Goal: Task Accomplishment & Management: Complete application form

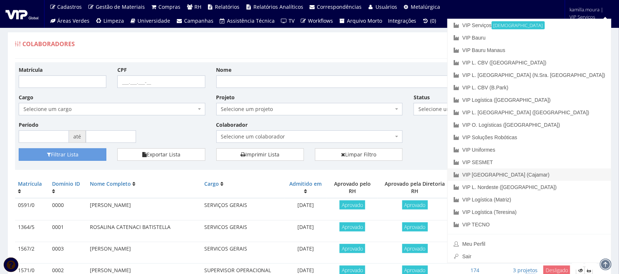
click at [567, 170] on link "VIP [GEOGRAPHIC_DATA] (Cajamar)" at bounding box center [530, 175] width 164 height 12
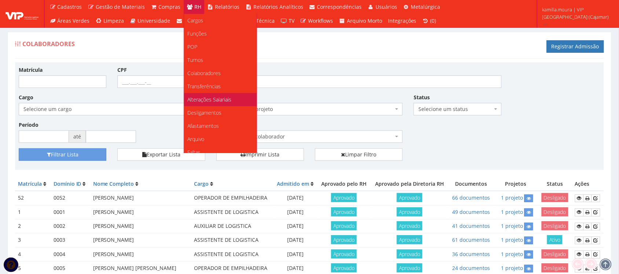
scroll to position [46, 0]
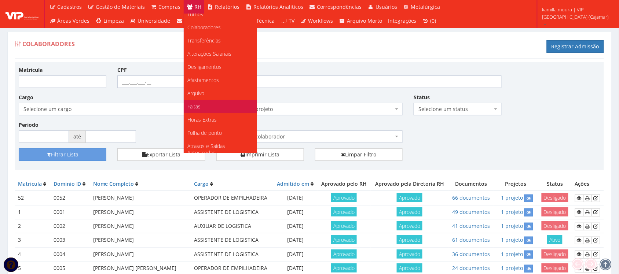
click at [208, 104] on link "Faltas" at bounding box center [220, 106] width 73 height 13
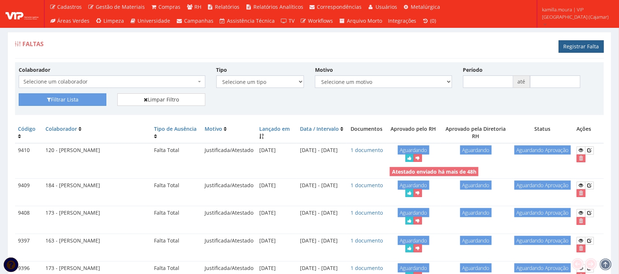
click at [569, 49] on link "Registrar Falta" at bounding box center [581, 46] width 45 height 12
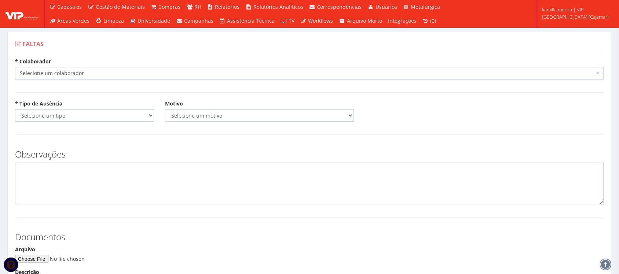
click at [118, 72] on span "Selecione um colaborador" at bounding box center [307, 73] width 575 height 7
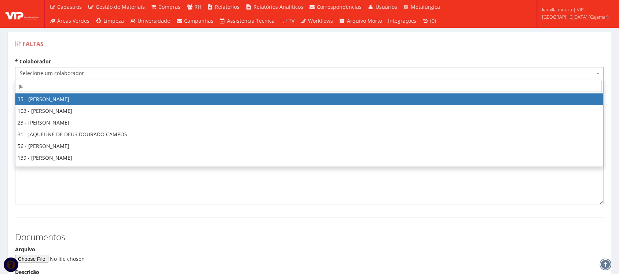
type input "jac"
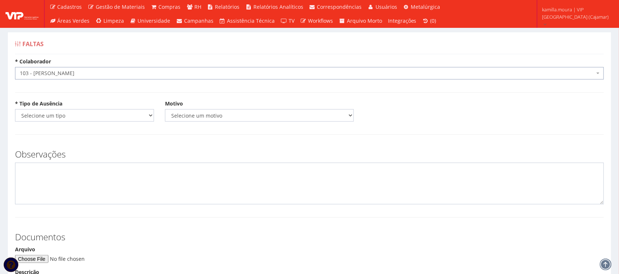
select select "3634"
click at [95, 117] on select "Selecione um tipo Falta Total Falta Parcial Afastamento Férias" at bounding box center [84, 115] width 139 height 12
select select "total"
click at [15, 109] on select "Selecione um tipo Falta Total Falta Parcial Afastamento Férias" at bounding box center [84, 115] width 139 height 12
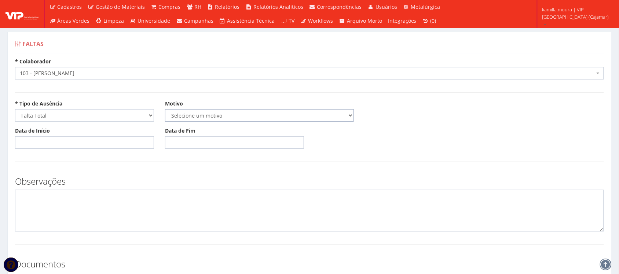
click at [228, 116] on select "Selecione um motivo Acidente Atestado Atraso Declaração Determinação Judicial D…" at bounding box center [259, 115] width 189 height 12
select select "atestado"
click at [165, 109] on select "Selecione um motivo Acidente Atestado Atraso Declaração Determinação Judicial D…" at bounding box center [259, 115] width 189 height 12
click at [45, 142] on input "Data de Início" at bounding box center [84, 142] width 139 height 12
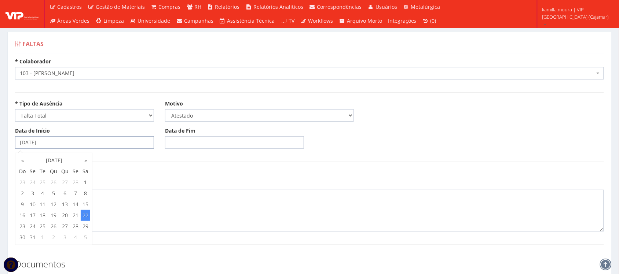
type input "22/03/2025"
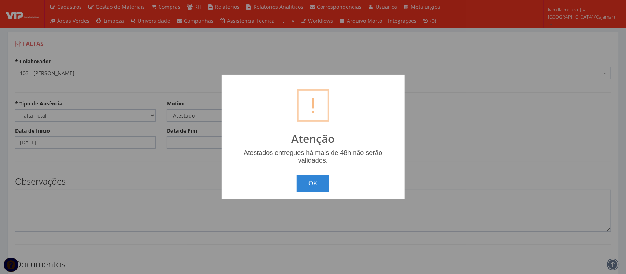
click at [297, 176] on button "OK" at bounding box center [313, 184] width 33 height 16
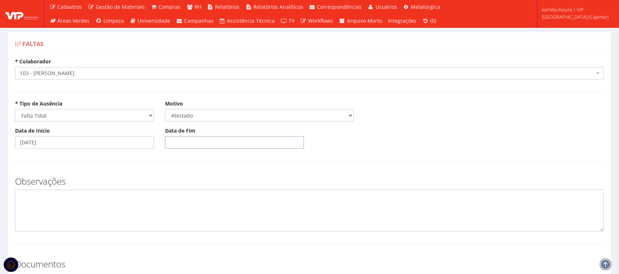
click at [170, 145] on input "Data de Fim" at bounding box center [234, 142] width 139 height 12
type input "23/09/2025"
drag, startPoint x: 49, startPoint y: 139, endPoint x: 0, endPoint y: 148, distance: 49.6
click at [0, 148] on div "Faltas * Colaborador Selecione um colaborador 95 - ADRIANE NEVES JESUS 76 - ADR…" at bounding box center [309, 212] width 619 height 388
type input "[DATE]"
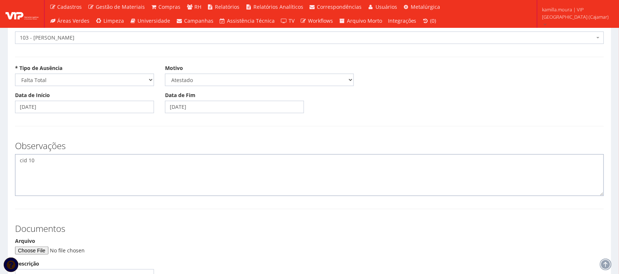
scroll to position [144, 0]
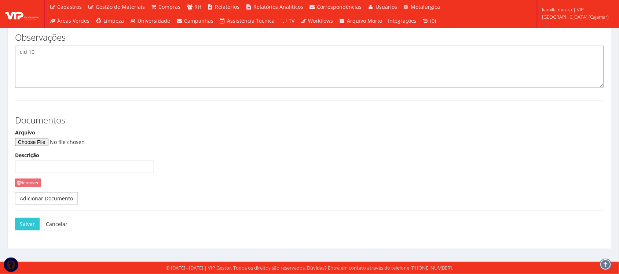
type textarea "cid 10"
click at [52, 138] on input "Arquivo" at bounding box center [65, 142] width 100 height 8
type input "C:\fakepath\WhatsApp Image 2025-09-23 at 09.46.31 (1).jpeg"
click at [32, 224] on button "Salvar" at bounding box center [27, 224] width 25 height 12
